Goal: Task Accomplishment & Management: Manage account settings

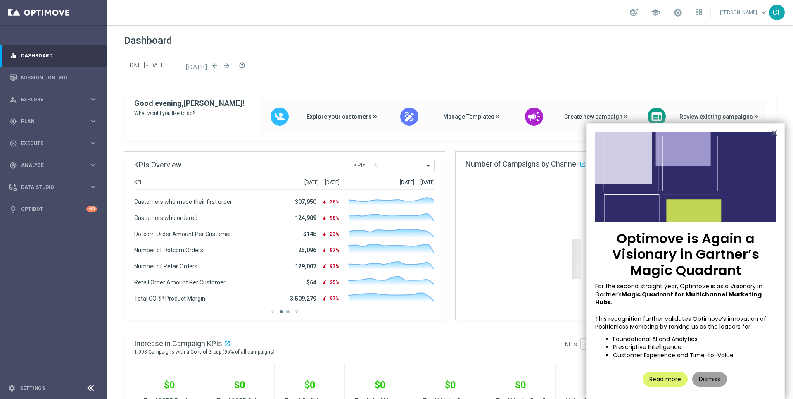
click at [714, 377] on button "Dismiss" at bounding box center [709, 378] width 35 height 15
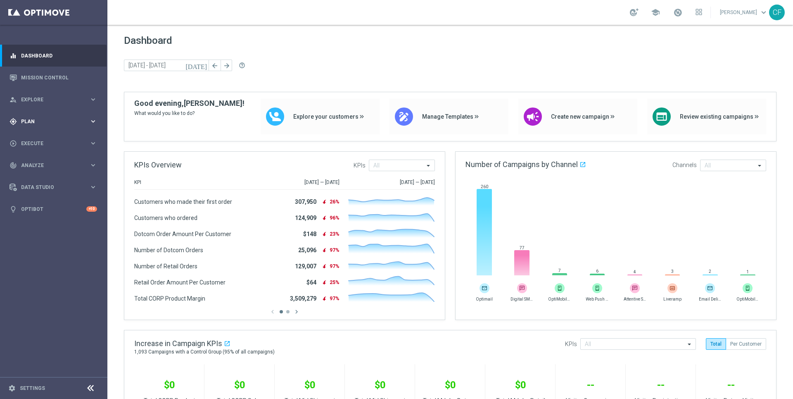
click at [42, 125] on div "gps_fixed Plan" at bounding box center [50, 121] width 80 height 7
click at [62, 142] on div "Target Groups" at bounding box center [63, 138] width 85 height 12
click at [52, 140] on link "Target Groups" at bounding box center [53, 138] width 64 height 7
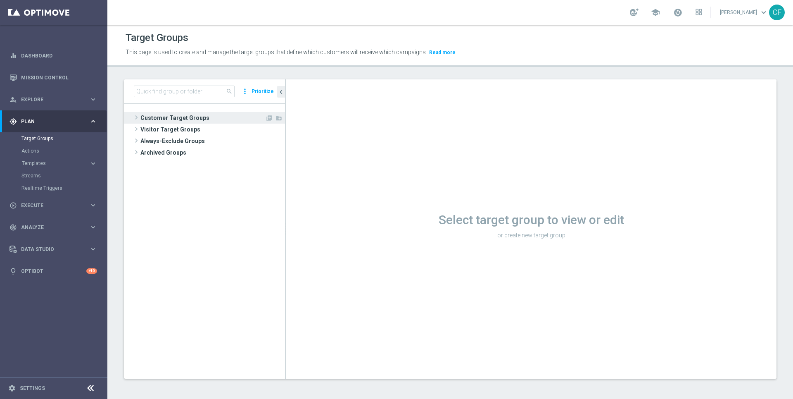
click at [186, 122] on span "Customer Target Groups" at bounding box center [202, 118] width 125 height 12
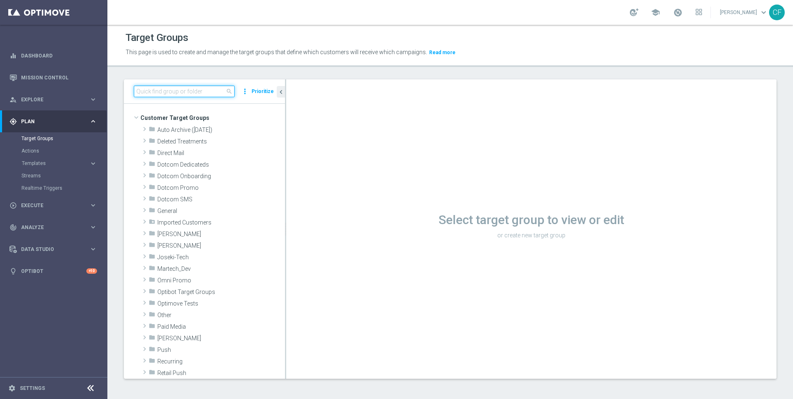
click at [181, 90] on input at bounding box center [184, 92] width 101 height 12
type input "connor"
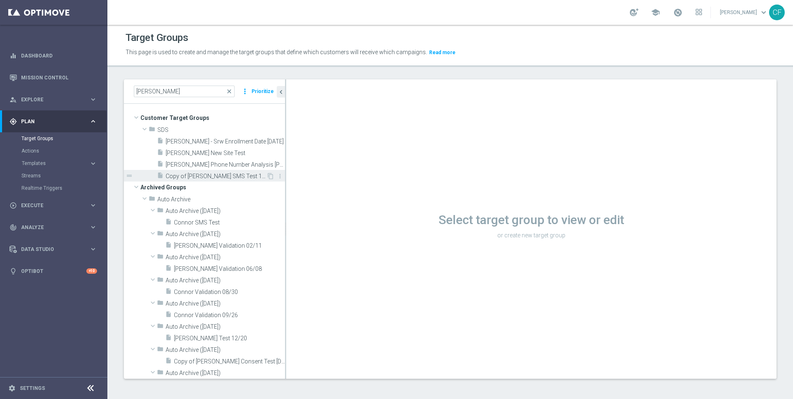
click at [203, 173] on span "Copy of [PERSON_NAME] SMS Test 10/20 PROD CHANNEL" at bounding box center [216, 176] width 101 height 7
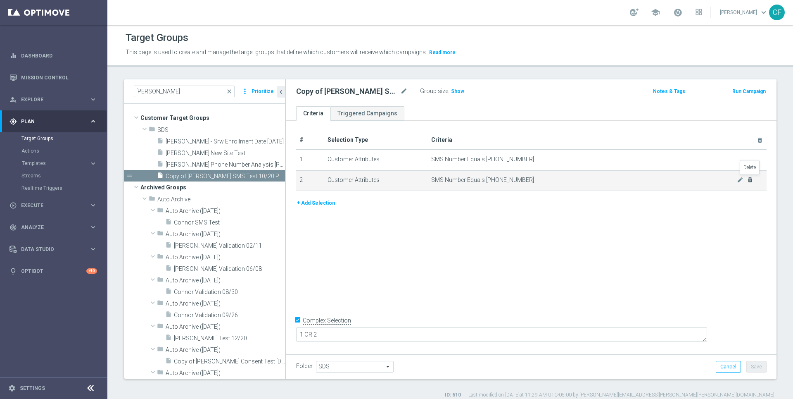
click at [748, 179] on icon "delete_forever" at bounding box center [750, 179] width 7 height 7
checkbox input "false"
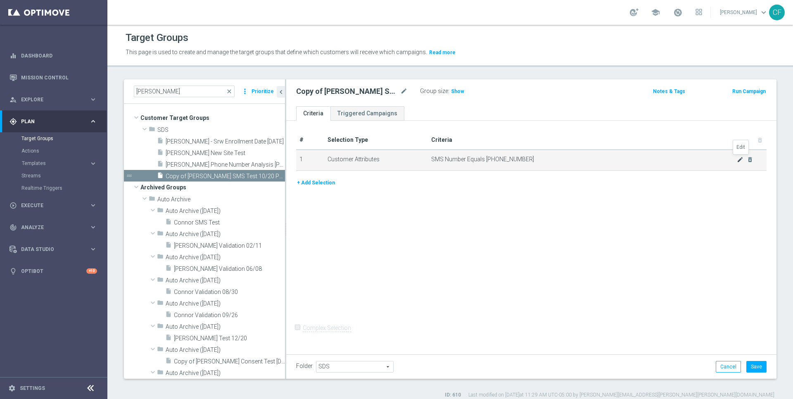
click at [739, 157] on icon "mode_edit" at bounding box center [740, 159] width 7 height 7
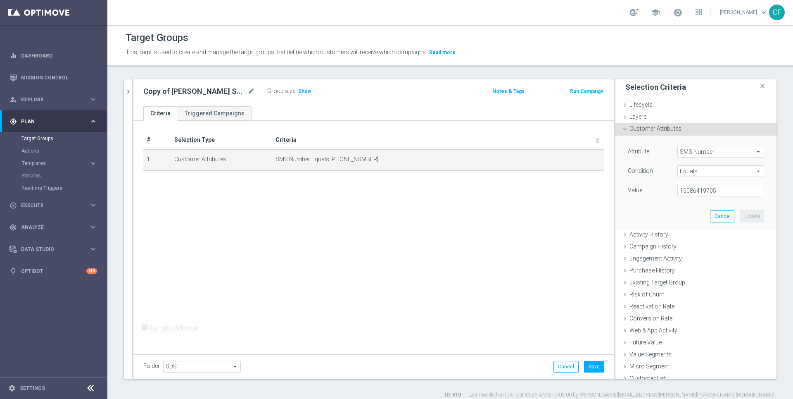
click at [699, 153] on span "SMS Number" at bounding box center [721, 151] width 86 height 11
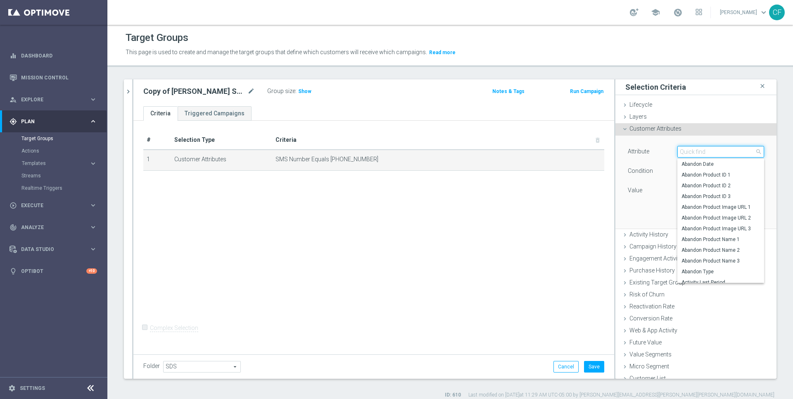
click at [696, 148] on input "search" at bounding box center [720, 152] width 87 height 12
type input "email"
click at [705, 237] on span "Email Address" at bounding box center [721, 239] width 78 height 7
type input "Email Address"
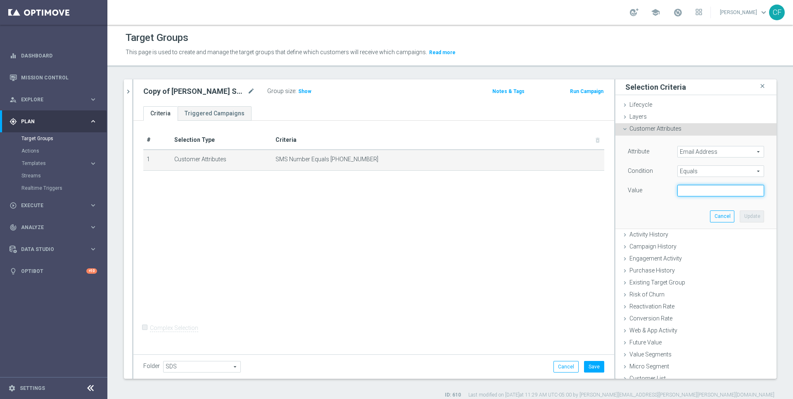
click at [698, 186] on input "text" at bounding box center [720, 191] width 87 height 12
paste input "alanna.denton@staples.com"
type input "alanna.denton@staples.com"
click at [745, 215] on button "Update" at bounding box center [752, 216] width 24 height 12
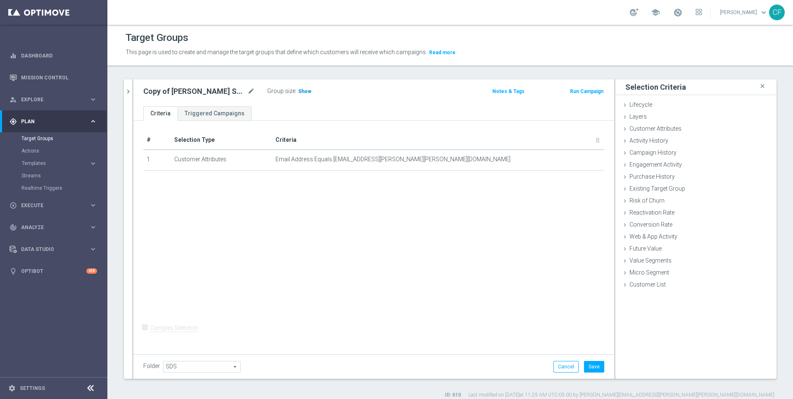
click at [300, 89] on span "Show" at bounding box center [304, 91] width 13 height 6
click at [299, 89] on span "1" at bounding box center [301, 92] width 5 height 8
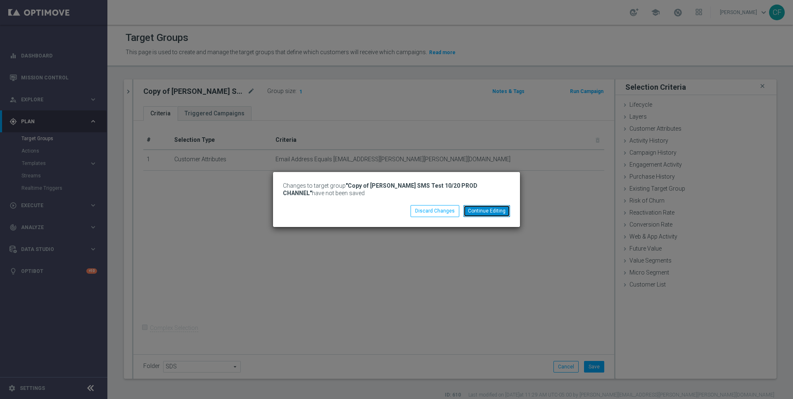
click at [478, 211] on button "Continue Editing" at bounding box center [486, 211] width 47 height 12
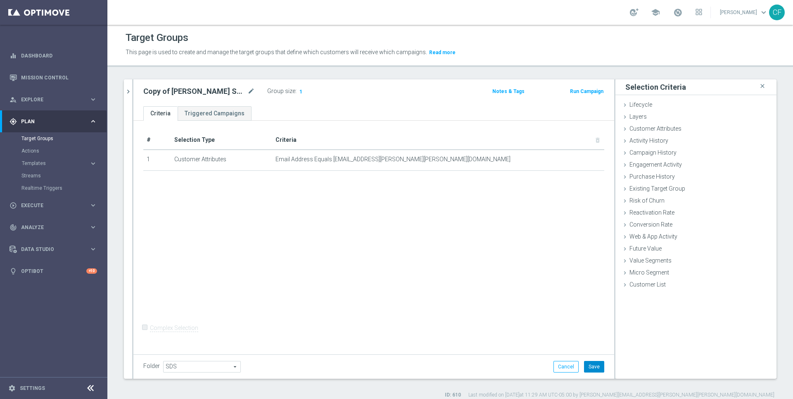
click at [594, 361] on button "Save" at bounding box center [594, 367] width 20 height 12
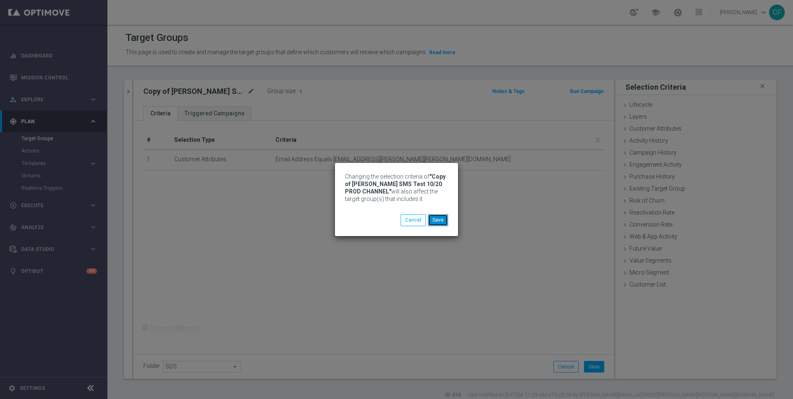
click at [434, 222] on button "Save" at bounding box center [438, 220] width 20 height 12
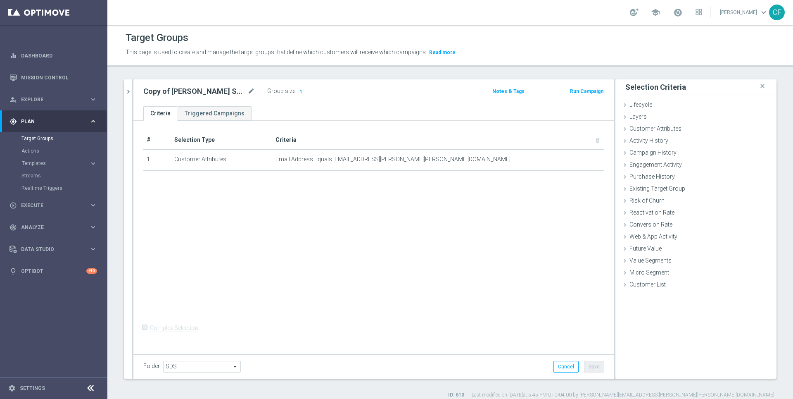
click at [302, 87] on div "Group size : 1" at bounding box center [308, 91] width 83 height 10
click at [299, 90] on span "1" at bounding box center [301, 92] width 5 height 8
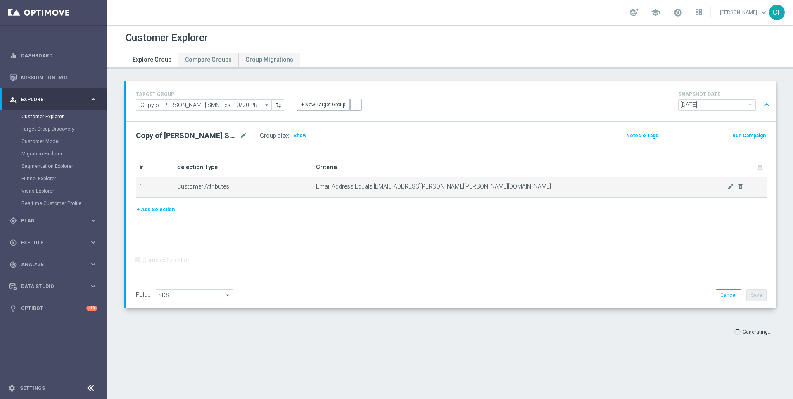
click at [416, 188] on span "Email Address Equals [EMAIL_ADDRESS][PERSON_NAME][PERSON_NAME][DOMAIN_NAME]" at bounding box center [522, 186] width 412 height 7
click at [446, 189] on td "Email Address Equals [EMAIL_ADDRESS][PERSON_NAME][PERSON_NAME][DOMAIN_NAME] mod…" at bounding box center [540, 187] width 454 height 21
drag, startPoint x: 458, startPoint y: 188, endPoint x: 375, endPoint y: 185, distance: 82.7
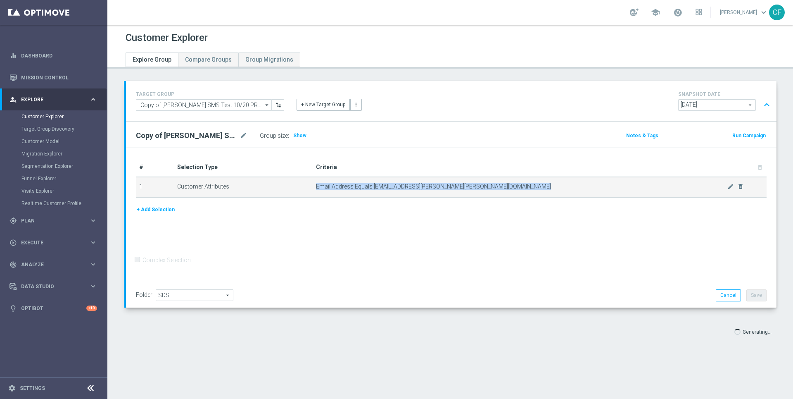
click at [375, 185] on span "Email Address Equals [EMAIL_ADDRESS][PERSON_NAME][PERSON_NAME][DOMAIN_NAME]" at bounding box center [522, 186] width 412 height 7
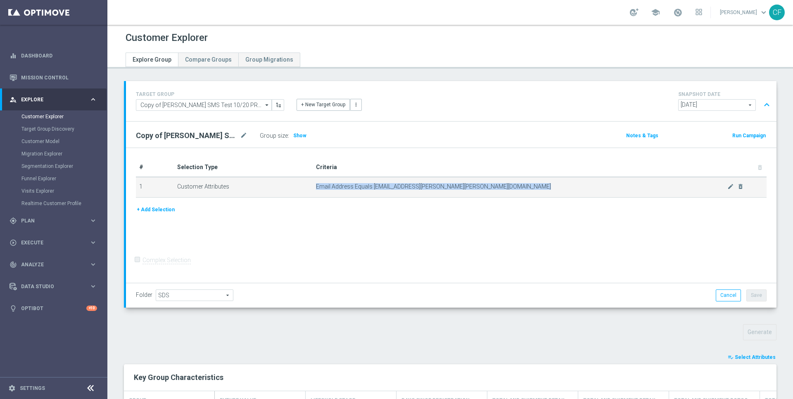
click at [375, 185] on span "Email Address Equals [EMAIL_ADDRESS][PERSON_NAME][PERSON_NAME][DOMAIN_NAME]" at bounding box center [522, 186] width 412 height 7
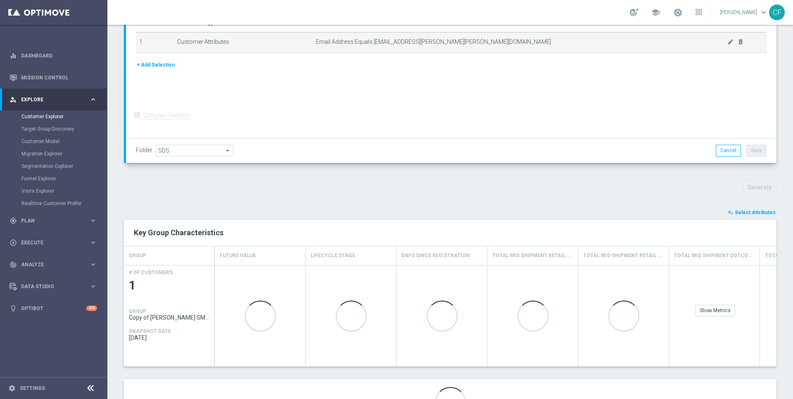
scroll to position [151, 0]
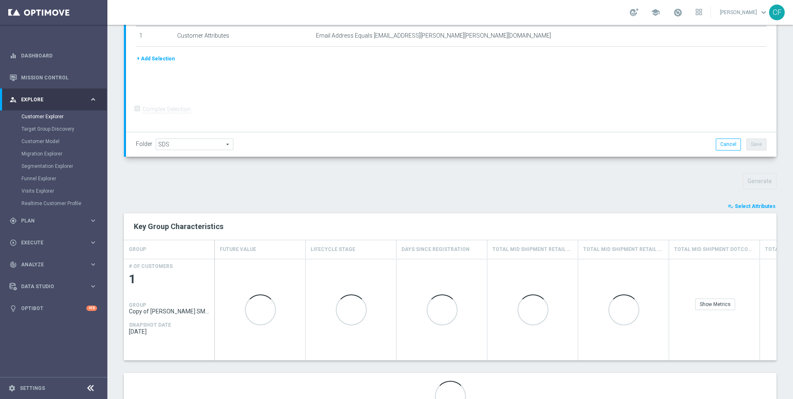
click at [739, 204] on span "Select Attributes" at bounding box center [755, 206] width 41 height 6
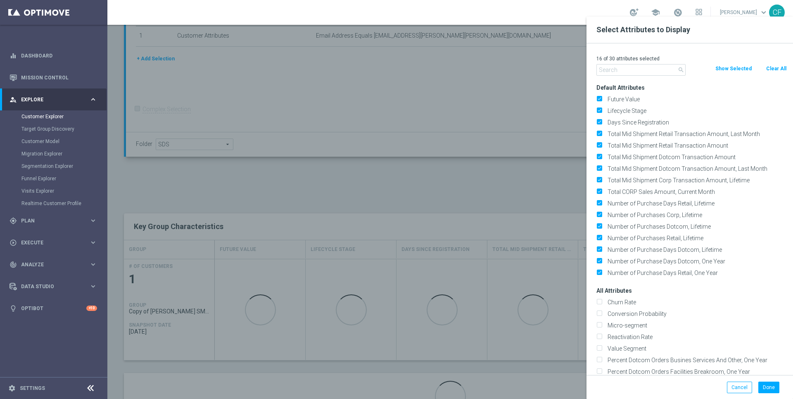
click at [770, 65] on button "Clear All" at bounding box center [776, 68] width 22 height 9
checkbox input "false"
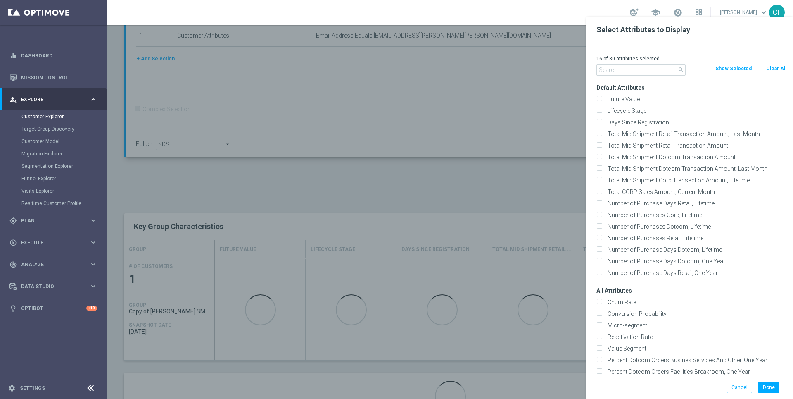
checkbox input "false"
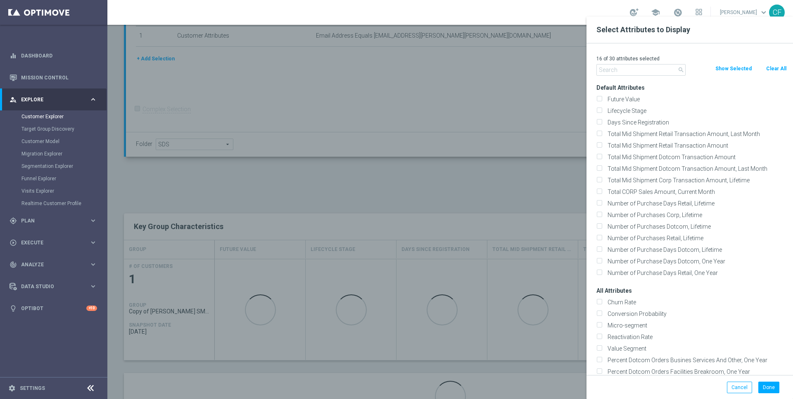
checkbox input "false"
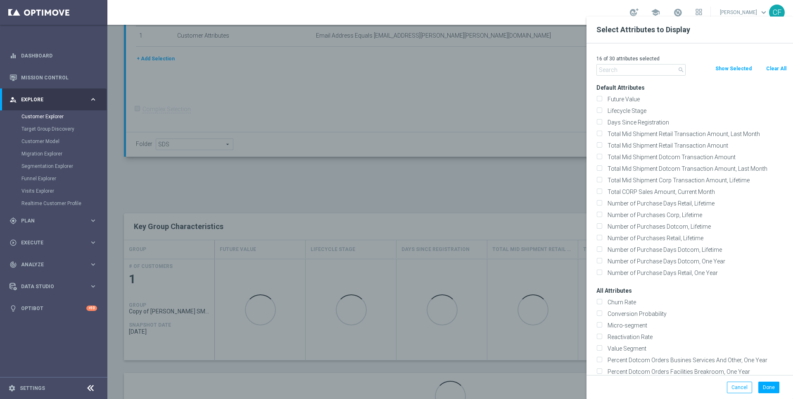
checkbox input "false"
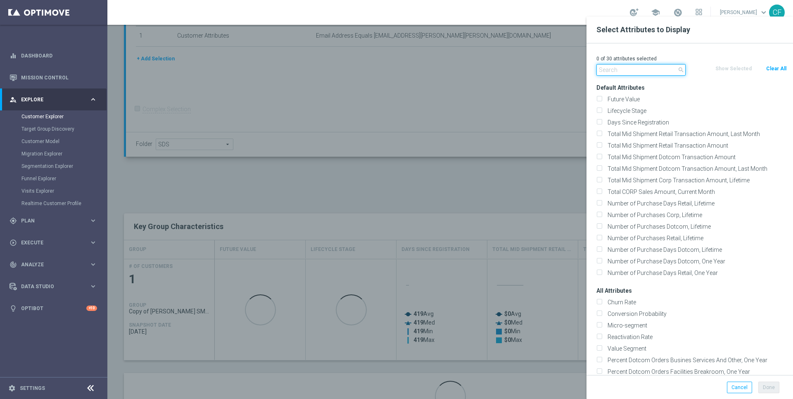
click at [648, 64] on input "text" at bounding box center [640, 70] width 89 height 12
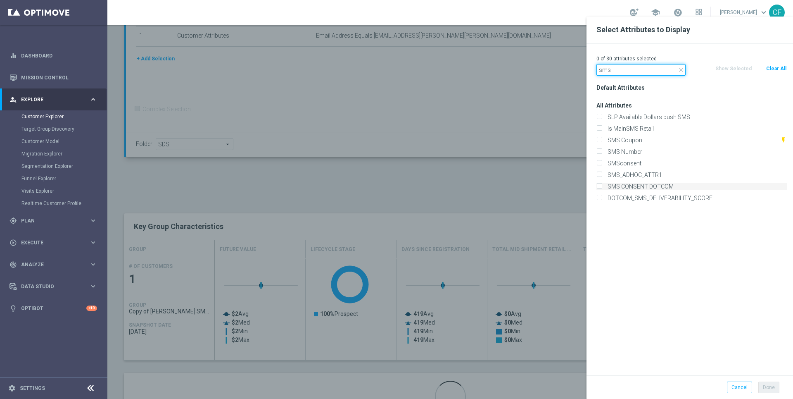
type input "sms"
click at [667, 188] on label "SMS CONSENT DOTCOM" at bounding box center [696, 186] width 182 height 7
click at [602, 188] on input "SMS CONSENT DOTCOM" at bounding box center [598, 187] width 5 height 5
checkbox input "true"
click at [640, 128] on label "Is MainSMS Retail" at bounding box center [696, 128] width 182 height 7
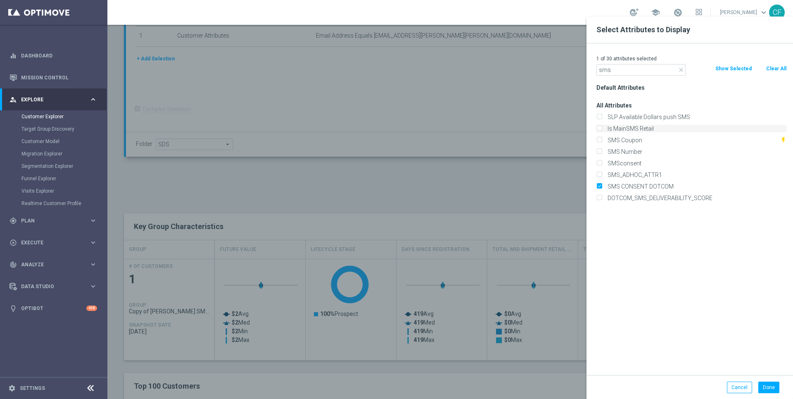
click at [602, 128] on input "Is MainSMS Retail" at bounding box center [598, 129] width 5 height 5
checkbox input "true"
click at [639, 151] on label "SMS Number" at bounding box center [696, 151] width 182 height 7
click at [602, 151] on input "SMS Number" at bounding box center [598, 152] width 5 height 5
checkbox input "true"
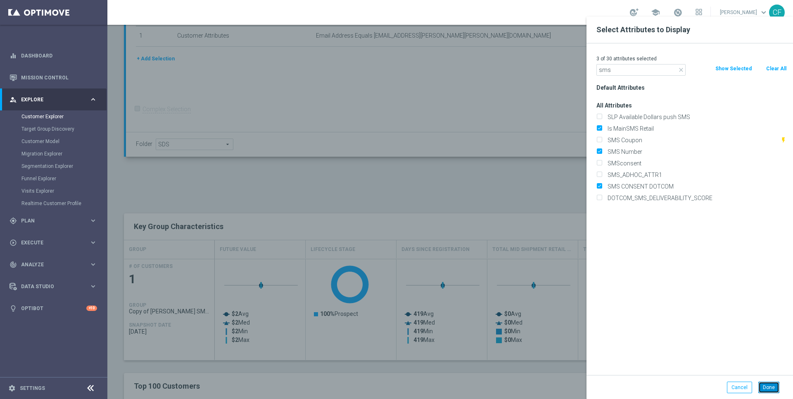
click at [764, 387] on button "Done" at bounding box center [768, 387] width 21 height 12
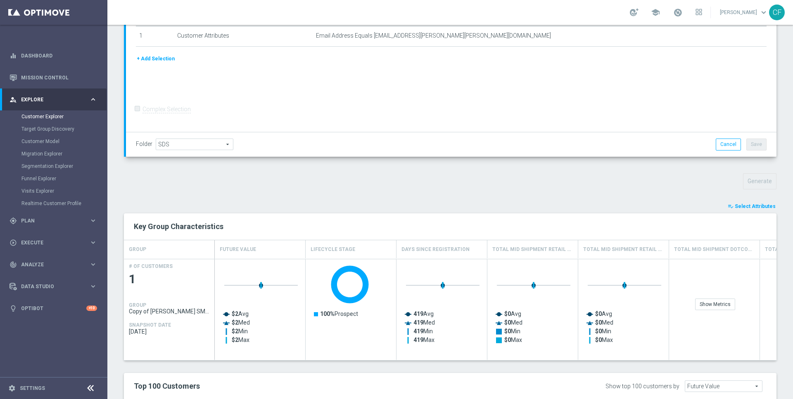
type input "Search"
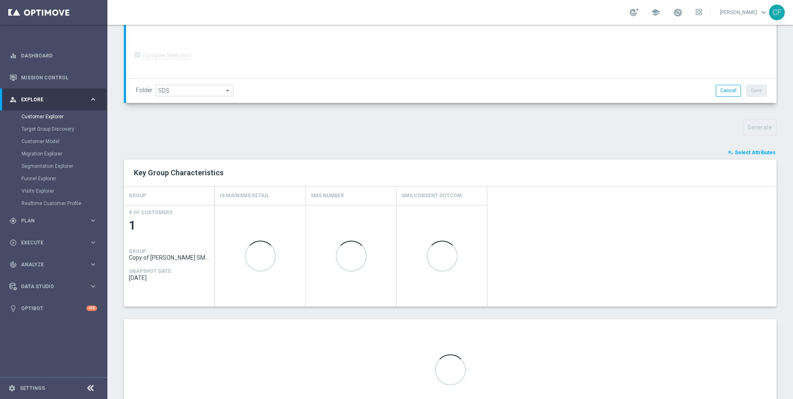
scroll to position [205, 0]
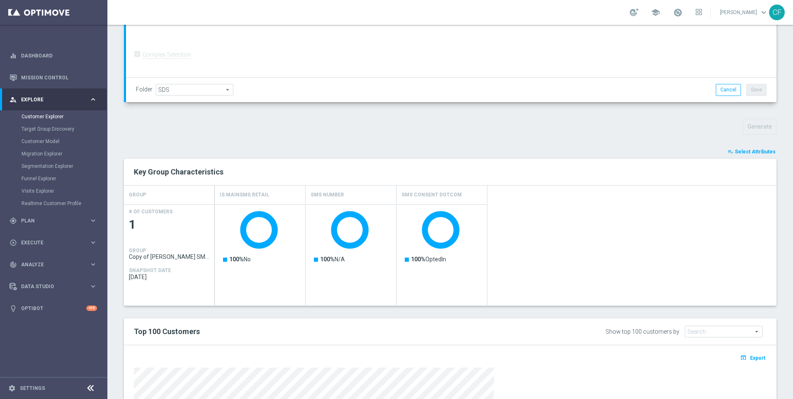
click at [758, 149] on span "Select Attributes" at bounding box center [755, 152] width 41 height 6
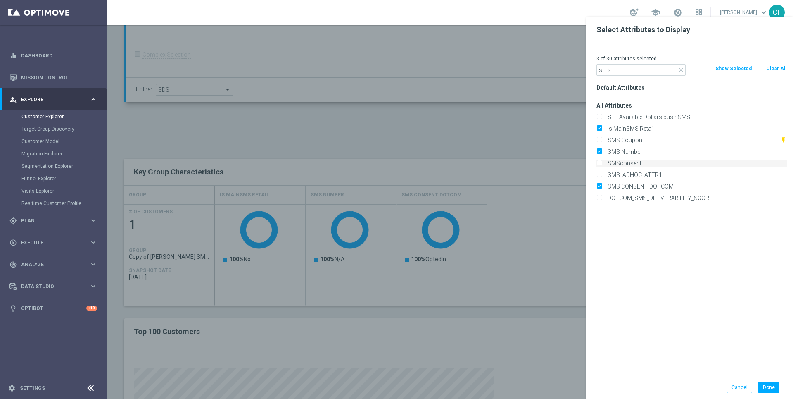
type input "sms"
click at [631, 164] on label "SMSconsent" at bounding box center [696, 162] width 182 height 7
click at [602, 164] on input "SMSconsent" at bounding box center [598, 164] width 5 height 5
checkbox input "true"
click at [761, 384] on button "Done" at bounding box center [768, 387] width 21 height 12
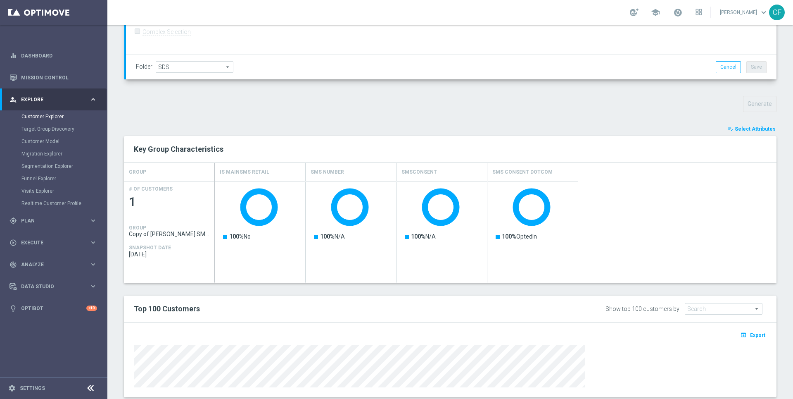
scroll to position [245, 0]
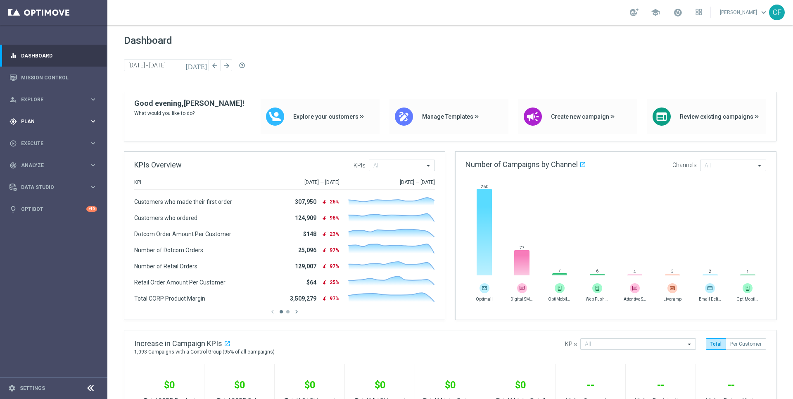
click at [60, 124] on div "gps_fixed Plan" at bounding box center [50, 121] width 80 height 7
click at [41, 97] on span "Explore" at bounding box center [55, 99] width 68 height 5
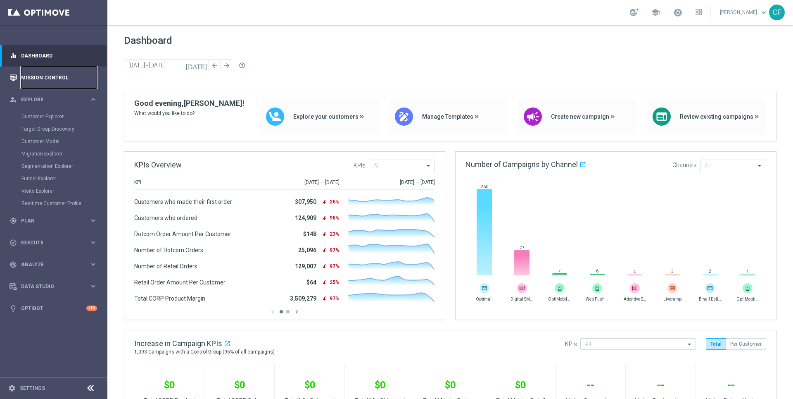
click at [31, 79] on link "Mission Control" at bounding box center [59, 78] width 76 height 22
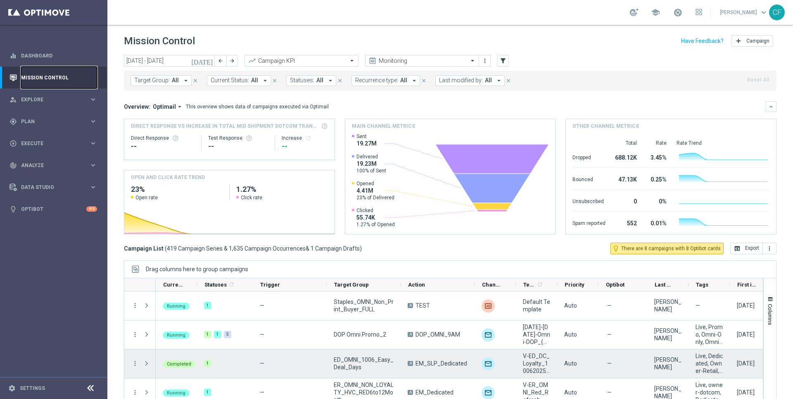
scroll to position [24, 0]
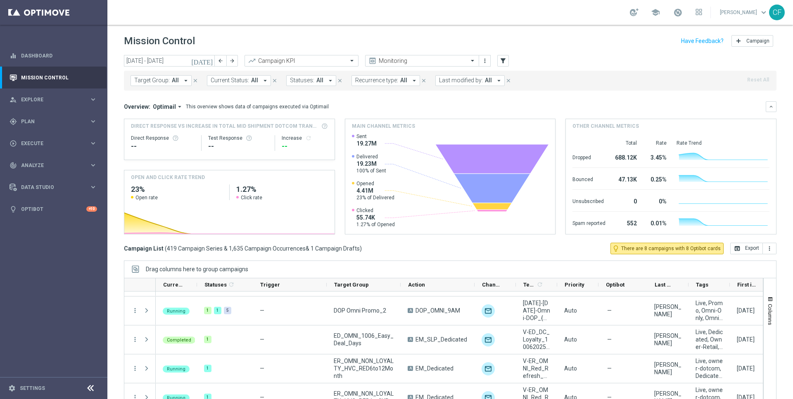
click at [153, 80] on span "Target Group:" at bounding box center [152, 80] width 36 height 7
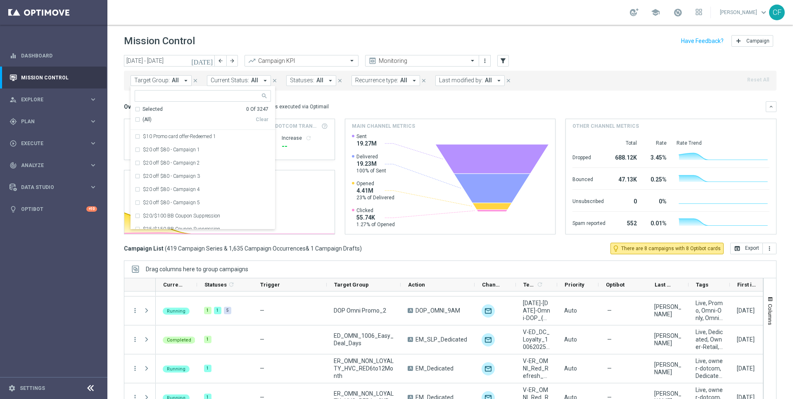
click at [179, 89] on div "Selected 0 Of 3247 (All) Clear $10 Promo card offer-Redeemed 1 $20 off $80 - Ca…" at bounding box center [203, 157] width 145 height 143
click at [187, 82] on icon "arrow_drop_down" at bounding box center [185, 80] width 7 height 7
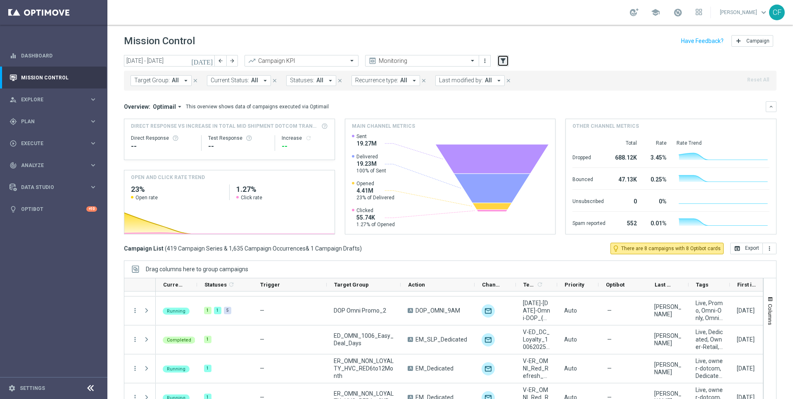
click at [501, 60] on icon "filter_alt" at bounding box center [502, 60] width 7 height 7
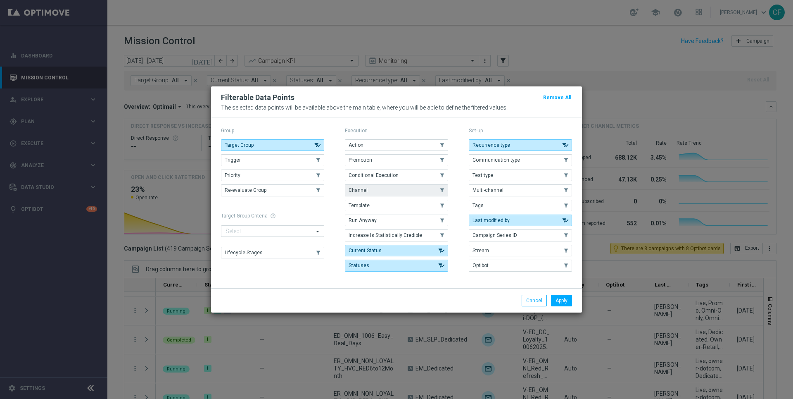
click at [366, 190] on button "Channel" at bounding box center [396, 190] width 103 height 12
click at [566, 295] on button "Apply" at bounding box center [561, 301] width 21 height 12
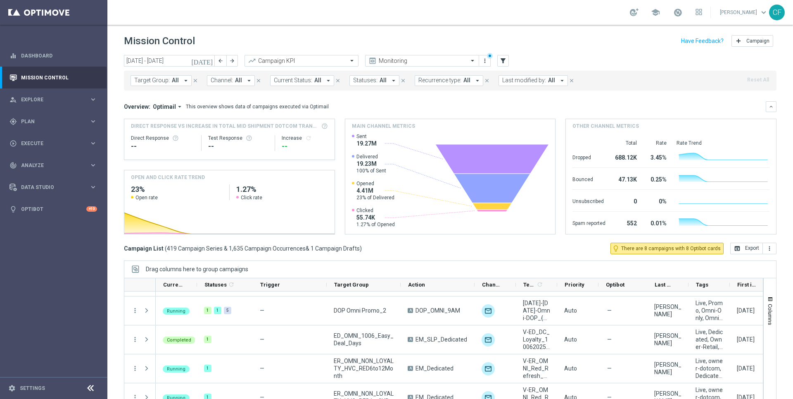
click at [237, 81] on span "All" at bounding box center [238, 80] width 7 height 7
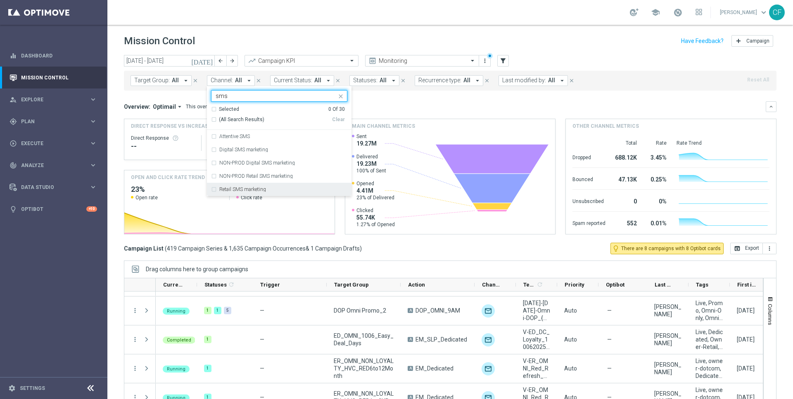
click at [211, 184] on div "Retail SMS marketing" at bounding box center [279, 189] width 136 height 13
type input "sms"
click at [213, 189] on div "Retail SMS marketing" at bounding box center [279, 189] width 136 height 13
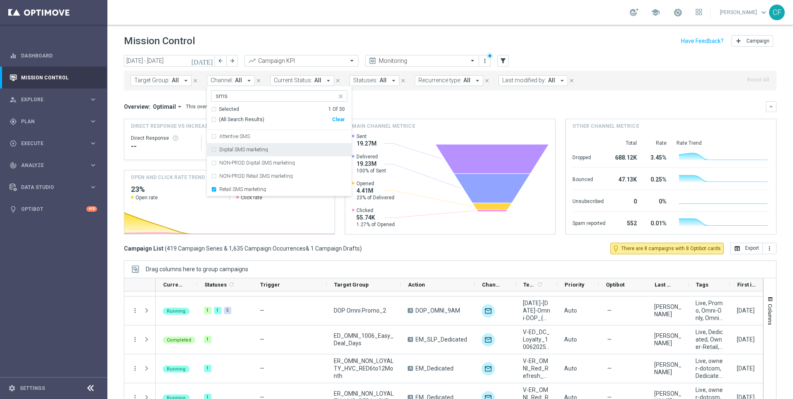
click at [452, 105] on div "Overview: Optimail arrow_drop_down This overview shows data of campaigns execut…" at bounding box center [445, 106] width 642 height 7
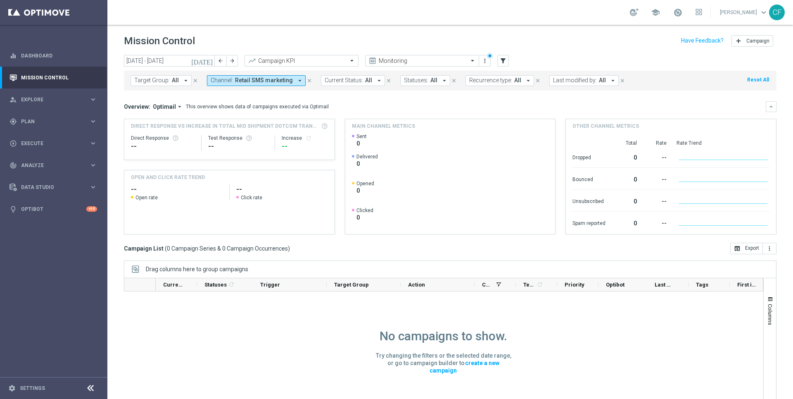
scroll to position [13, 0]
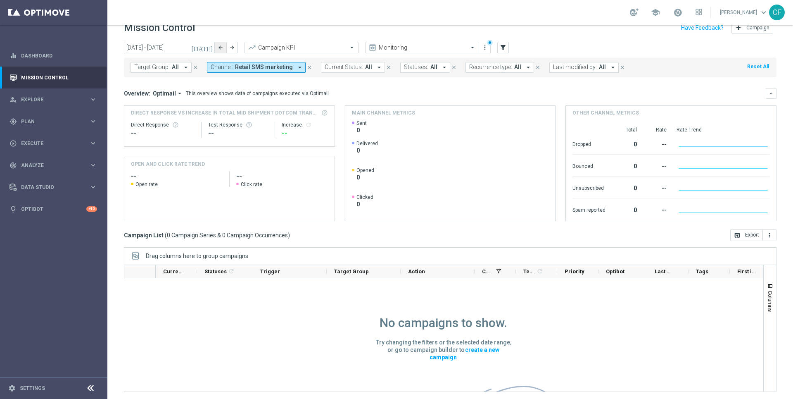
click at [221, 48] on icon "arrow_back" at bounding box center [221, 48] width 6 height 6
type input "29 Sep 2025 - 05 Oct 2025"
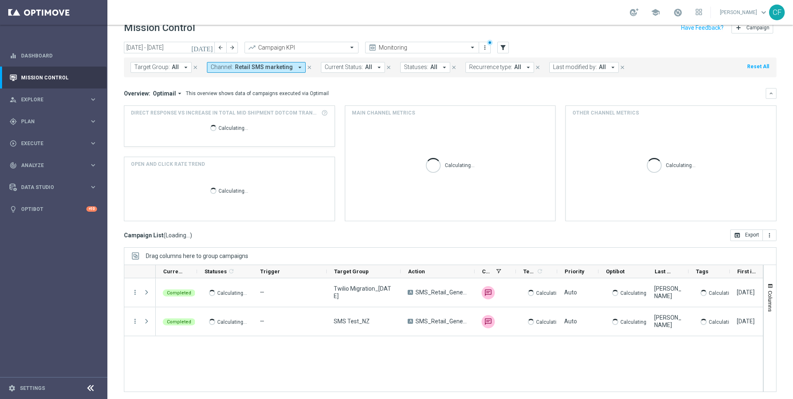
scroll to position [0, 0]
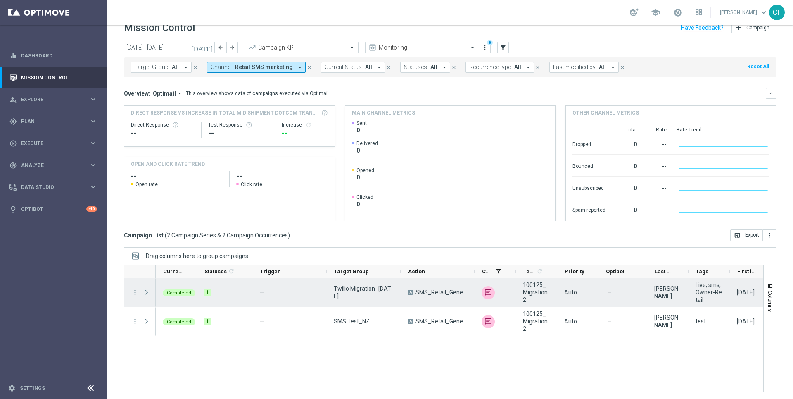
click at [145, 292] on span "Press SPACE to select this row." at bounding box center [146, 292] width 7 height 7
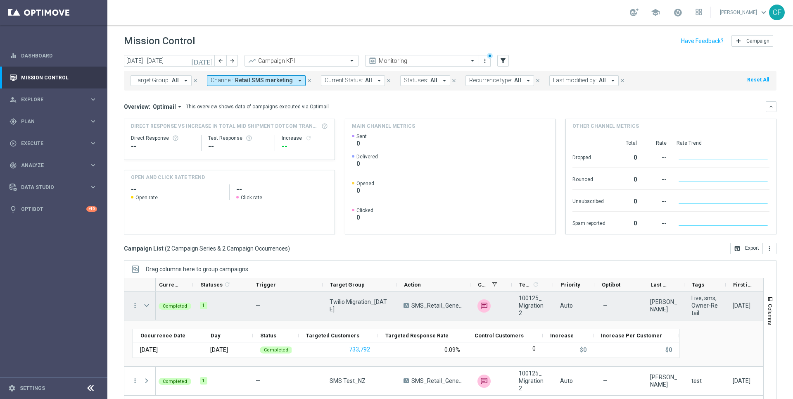
drag, startPoint x: 347, startPoint y: 311, endPoint x: 328, endPoint y: 298, distance: 22.5
click at [328, 298] on div "Twilio Migration_10.01.25" at bounding box center [360, 305] width 74 height 29
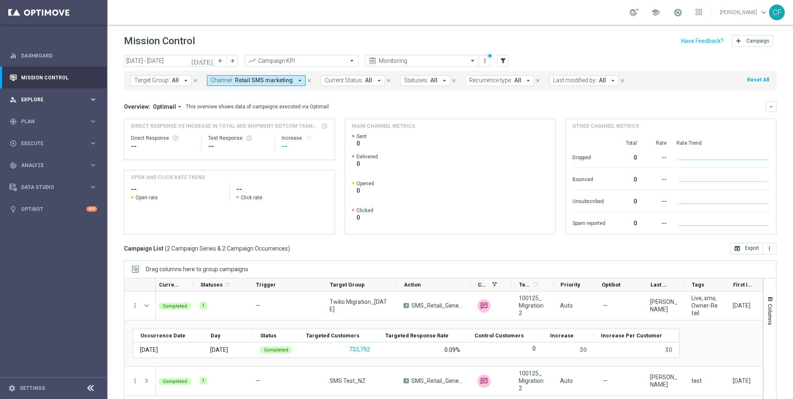
click at [32, 101] on span "Explore" at bounding box center [55, 99] width 68 height 5
click at [42, 219] on span "Plan" at bounding box center [55, 220] width 68 height 5
click at [35, 141] on link "Target Groups" at bounding box center [53, 138] width 64 height 7
